Goal: Information Seeking & Learning: Learn about a topic

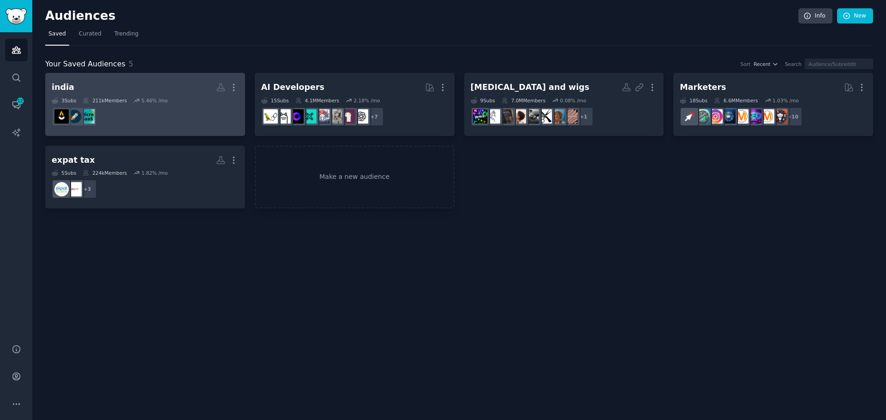
click at [143, 102] on div "5.46 % /mo" at bounding box center [154, 100] width 26 height 6
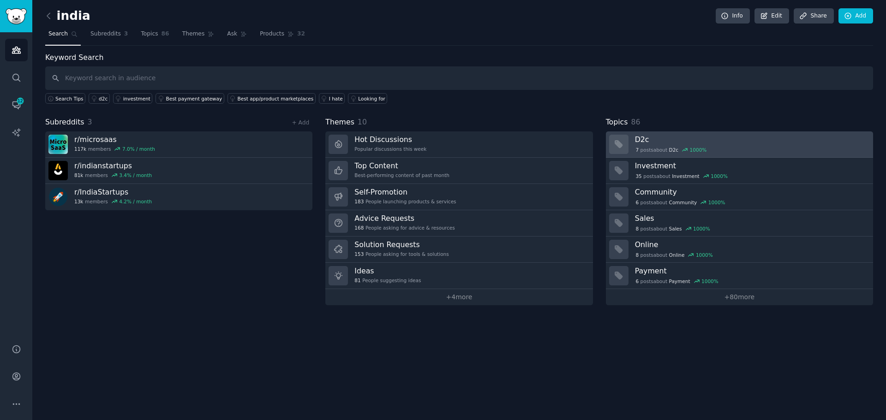
click at [673, 149] on span "D2c" at bounding box center [674, 150] width 10 height 6
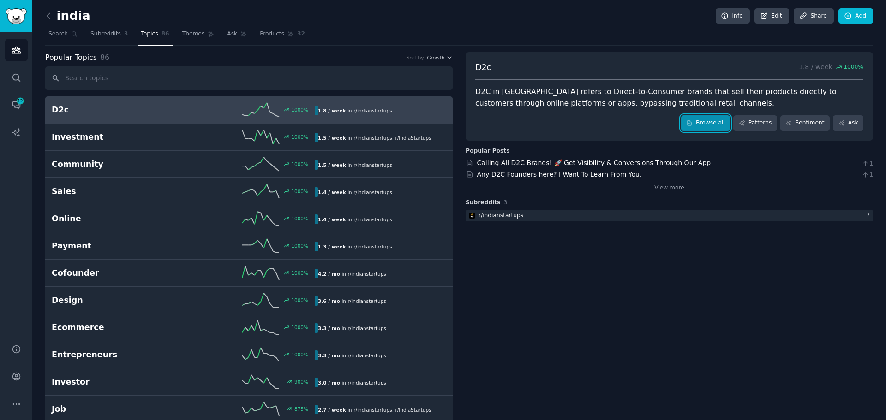
click at [705, 124] on link "Browse all" at bounding box center [705, 123] width 49 height 16
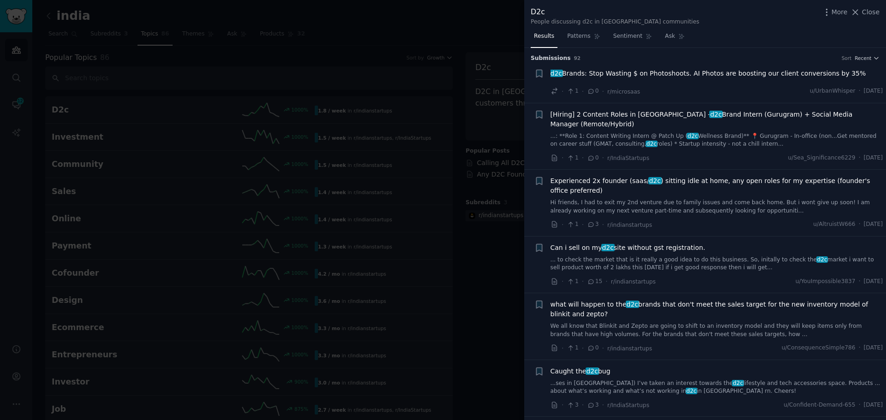
click at [860, 54] on h3 "Submission s 92 Sort Recent" at bounding box center [705, 58] width 349 height 8
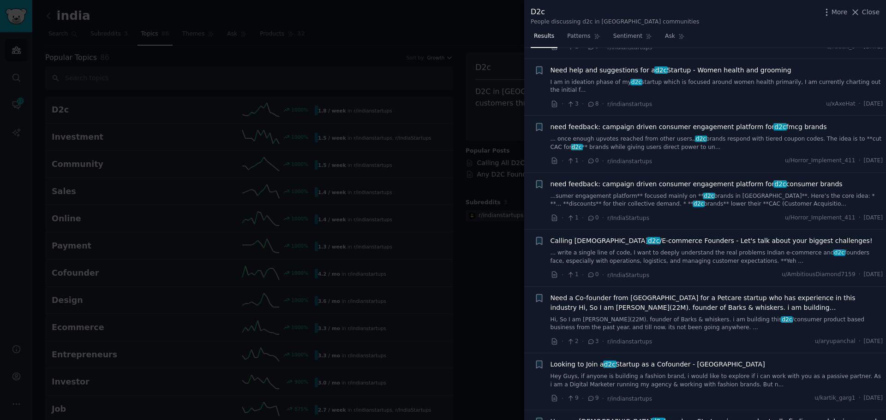
scroll to position [554, 0]
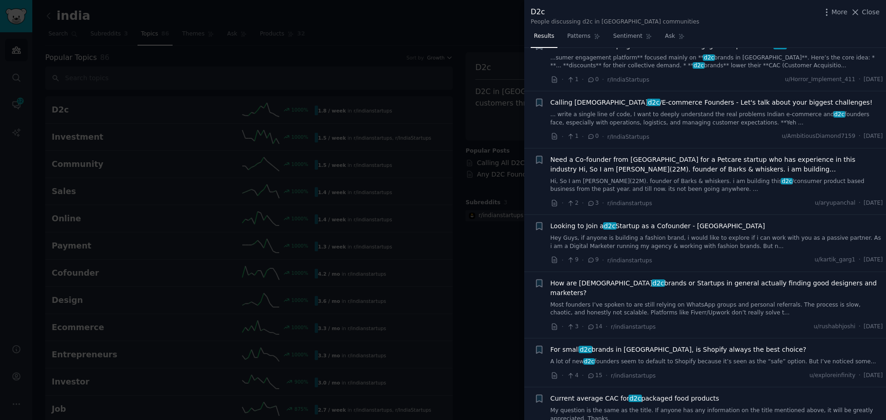
click at [495, 43] on div at bounding box center [443, 210] width 886 height 420
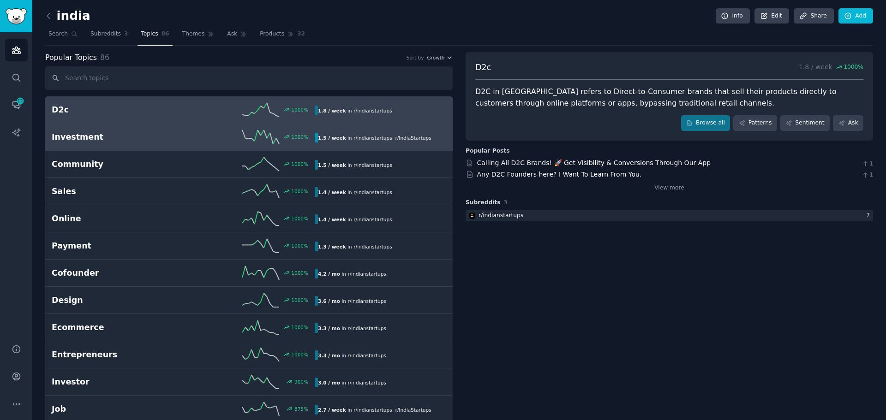
click at [162, 134] on h2 "Investment" at bounding box center [117, 137] width 131 height 12
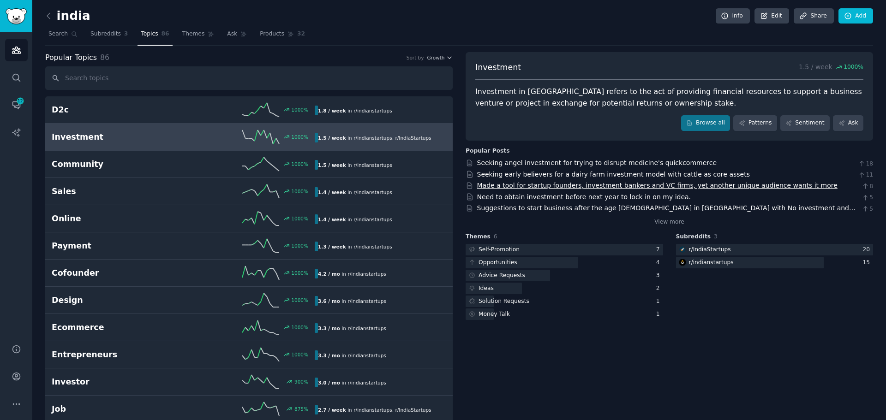
click at [518, 183] on link "Made a tool for startup founders, investment bankers and VC firms, yet another …" at bounding box center [657, 185] width 360 height 7
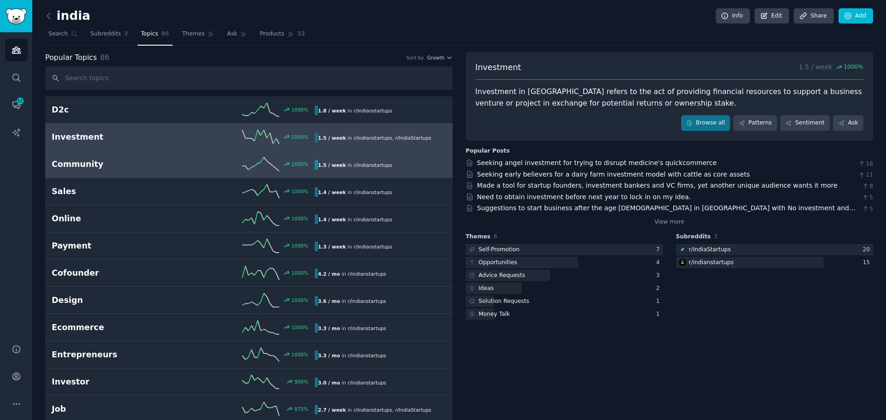
click at [179, 156] on link "Community 1000 % 1.5 / week in r/ indianstartups" at bounding box center [248, 164] width 407 height 27
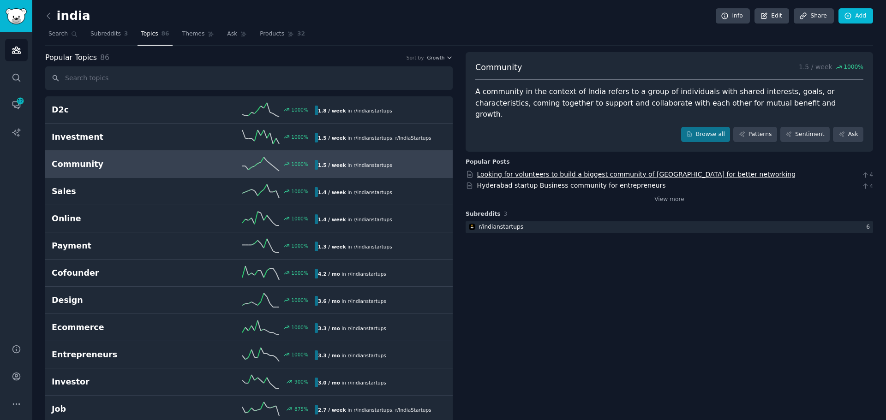
click at [615, 171] on link "Looking for volunteers to build a biggest community of [GEOGRAPHIC_DATA] for be…" at bounding box center [636, 174] width 319 height 7
